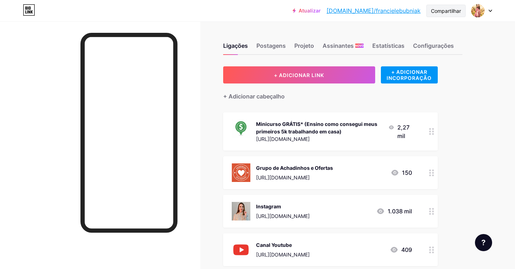
click at [432, 11] on font "Compartilhar" at bounding box center [446, 11] width 30 height 6
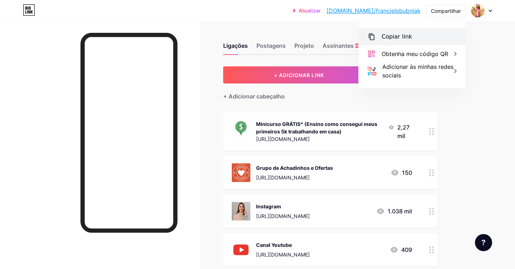
click at [402, 36] on font "Copiar link" at bounding box center [396, 36] width 30 height 7
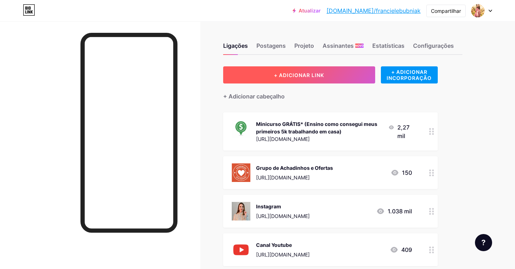
click at [330, 80] on button "+ ADICIONAR LINK" at bounding box center [299, 74] width 152 height 17
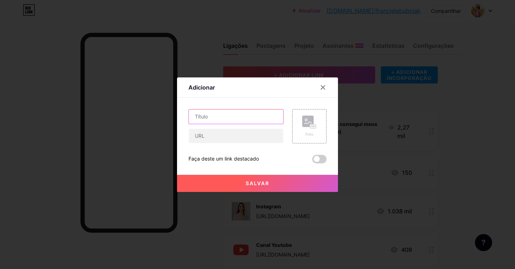
click at [256, 120] on input "text" at bounding box center [236, 117] width 94 height 14
type input "Minha Alexa de tela"
click at [260, 138] on input "text" at bounding box center [236, 136] width 94 height 14
paste input "[URL][DOMAIN_NAME]"
type input "[URL][DOMAIN_NAME]"
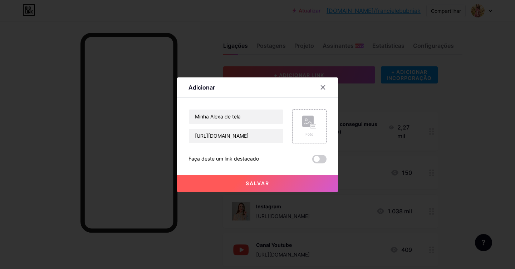
click at [320, 126] on div "Foto" at bounding box center [309, 126] width 34 height 34
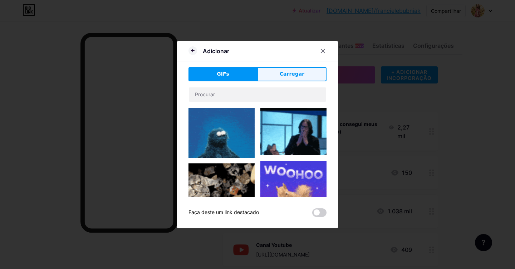
click at [297, 70] on span "Carregar" at bounding box center [291, 74] width 25 height 8
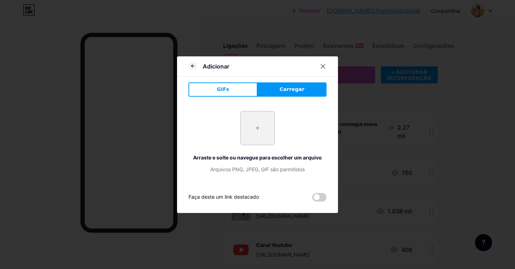
click at [259, 130] on input "file" at bounding box center [258, 128] width 34 height 34
type input "C:\fakepath\Captura de Tela 2025-08-09 às 21.21.11.png"
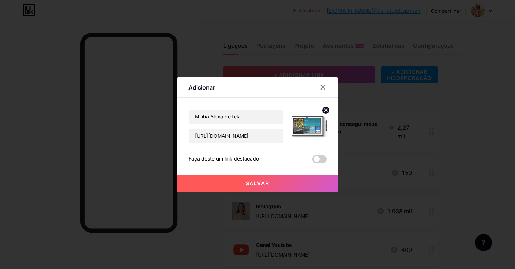
click at [313, 183] on button "Salvar" at bounding box center [257, 183] width 161 height 17
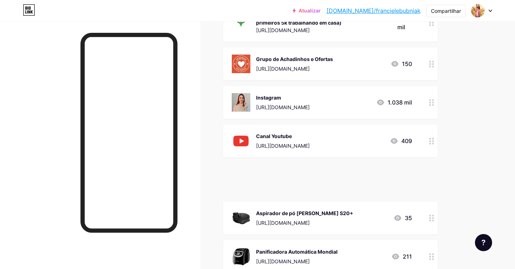
scroll to position [109, 0]
click at [435, 11] on font "Compartilhar" at bounding box center [446, 11] width 30 height 6
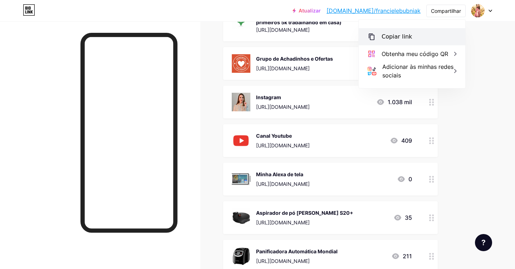
click at [412, 34] on div "Copiar link" at bounding box center [411, 36] width 106 height 17
click at [397, 41] on div "Copiar link" at bounding box center [411, 36] width 106 height 17
click at [382, 37] on font "Copiar link" at bounding box center [396, 36] width 30 height 7
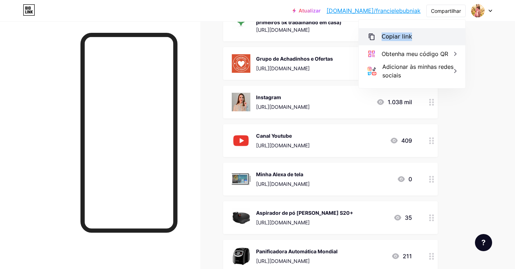
click at [382, 37] on font "Copiar link" at bounding box center [396, 36] width 30 height 7
click at [323, 185] on div "Minha Alexa de tela https://amzn.to/4myYoLl 0" at bounding box center [322, 179] width 180 height 19
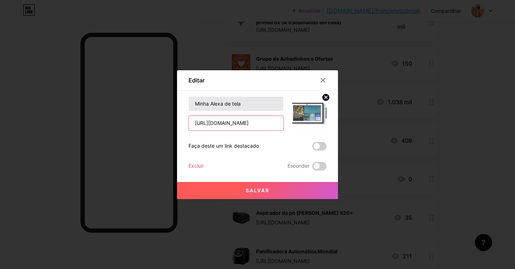
drag, startPoint x: 272, startPoint y: 122, endPoint x: 206, endPoint y: 108, distance: 68.0
click at [206, 108] on div "Minha Alexa de tela https://amzn.to/4myYoLl" at bounding box center [235, 113] width 95 height 34
click at [322, 79] on icon at bounding box center [323, 81] width 6 height 6
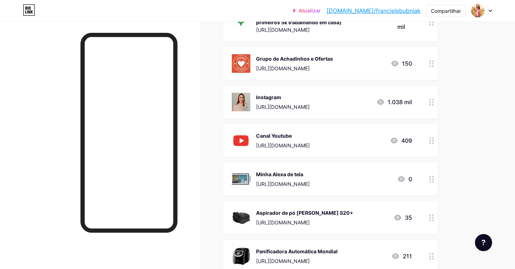
click at [421, 11] on div "Atualizar bio.link/franci... bio.link/francielebubniak Compartilhar Trocar de c…" at bounding box center [391, 10] width 199 height 13
click at [436, 11] on font "Compartilhar" at bounding box center [446, 11] width 30 height 6
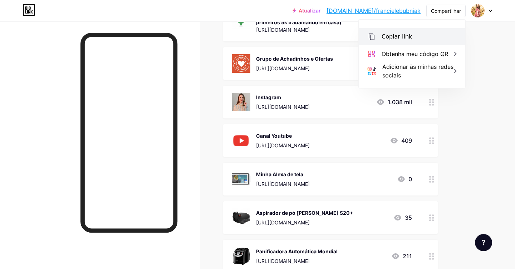
click at [394, 32] on div "Copiar link" at bounding box center [411, 36] width 106 height 17
click at [294, 185] on font "[URL][DOMAIN_NAME]" at bounding box center [283, 184] width 54 height 6
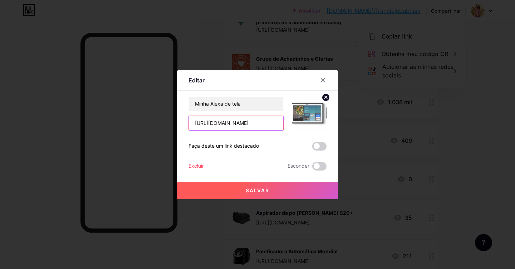
drag, startPoint x: 271, startPoint y: 125, endPoint x: 156, endPoint y: 122, distance: 115.5
click at [156, 122] on div "Editar Contente YouTube Reproduza vídeos do YouTube sem sair da sua página. ADI…" at bounding box center [257, 134] width 515 height 269
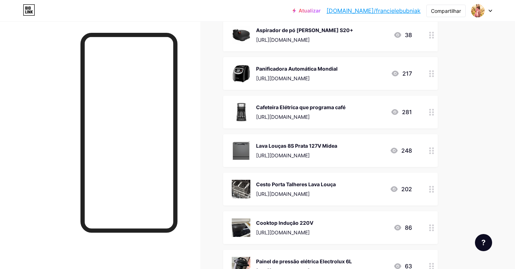
scroll to position [256, 0]
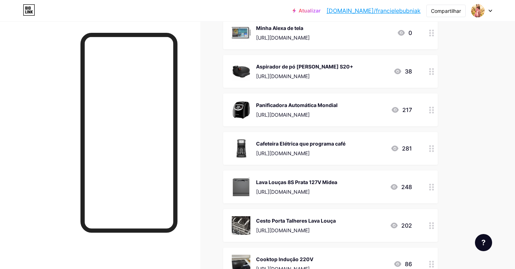
click at [309, 150] on font "[URL][DOMAIN_NAME]" at bounding box center [283, 153] width 54 height 6
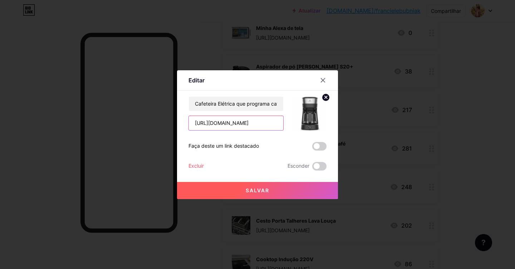
drag, startPoint x: 272, startPoint y: 127, endPoint x: 264, endPoint y: 119, distance: 11.1
click at [264, 119] on input "[URL][DOMAIN_NAME]" at bounding box center [236, 123] width 94 height 14
click at [320, 80] on icon at bounding box center [323, 81] width 6 height 6
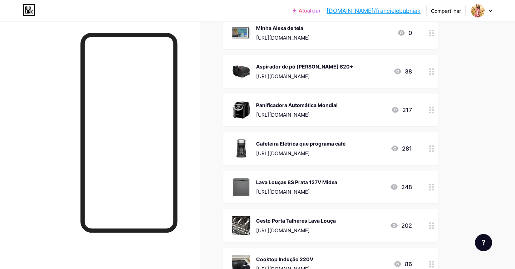
click at [295, 38] on font "[URL][DOMAIN_NAME]" at bounding box center [283, 38] width 54 height 6
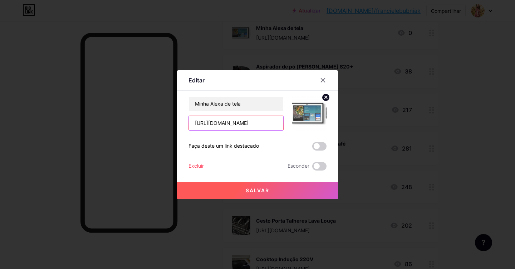
drag, startPoint x: 259, startPoint y: 123, endPoint x: 168, endPoint y: 114, distance: 91.5
click at [168, 114] on div "Editar Contente YouTube Reproduza vídeos do YouTube sem sair da sua página. ADI…" at bounding box center [257, 134] width 515 height 269
click at [324, 79] on icon at bounding box center [323, 80] width 4 height 4
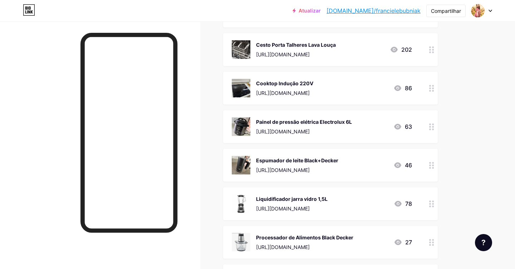
scroll to position [432, 0]
click at [244, 168] on img at bounding box center [241, 166] width 19 height 19
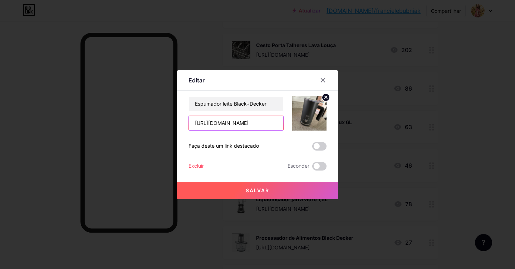
drag, startPoint x: 269, startPoint y: 122, endPoint x: 178, endPoint y: 125, distance: 90.9
click at [178, 125] on div "Editar Contente YouTube Reproduza vídeos do YouTube sem sair da sua página. ADI…" at bounding box center [257, 134] width 161 height 129
click at [324, 78] on icon at bounding box center [323, 81] width 6 height 6
